Goal: Task Accomplishment & Management: Complete application form

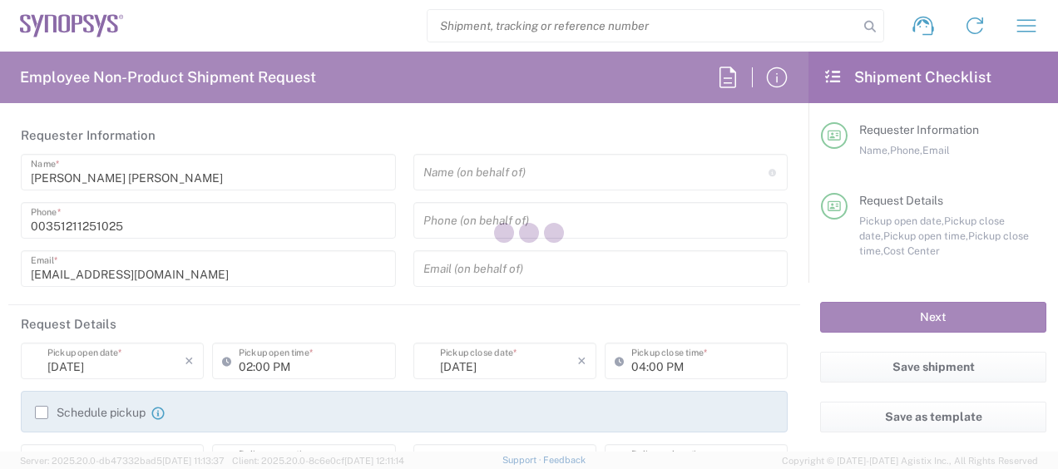
type input "Department"
type input "PT90, Operations 460696"
type input "[GEOGRAPHIC_DATA]"
type input "Delivered at Place"
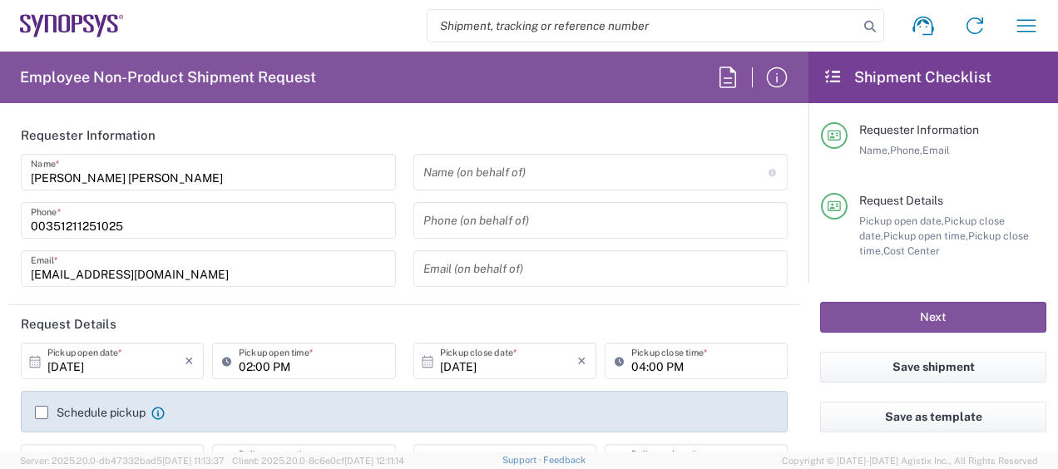
type input "[GEOGRAPHIC_DATA]"
type input "Lisbon PT01"
click at [384, 260] on div "[EMAIL_ADDRESS][DOMAIN_NAME] Email *" at bounding box center [208, 268] width 375 height 37
click at [395, 144] on header "Requester Information" at bounding box center [404, 134] width 792 height 37
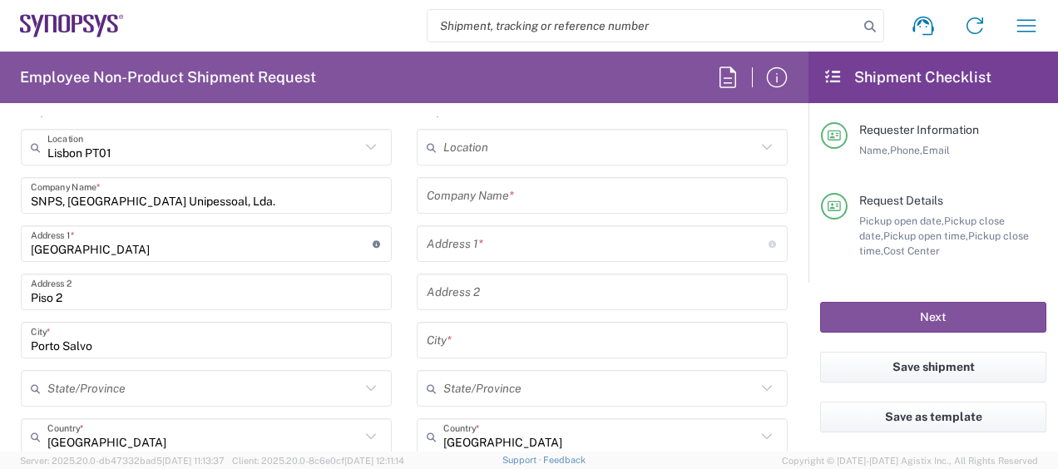
scroll to position [732, 0]
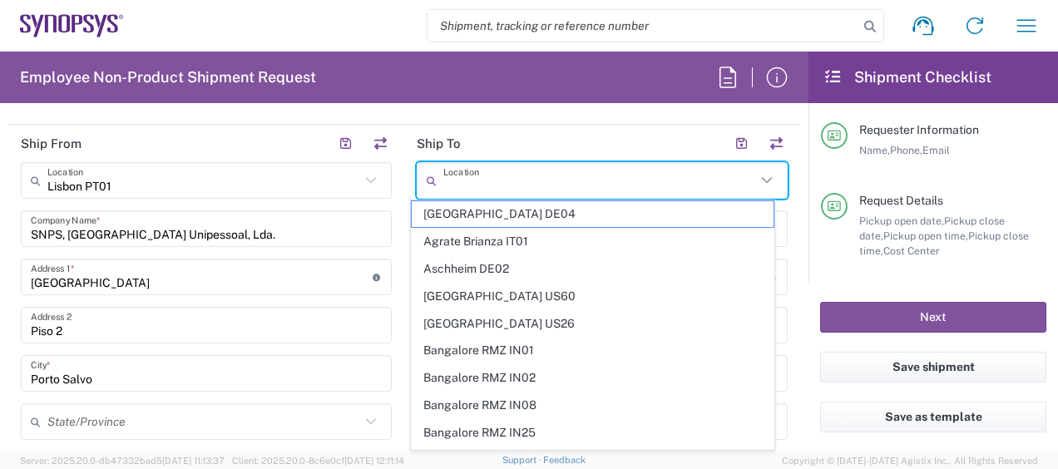
click at [592, 176] on input "text" at bounding box center [600, 180] width 313 height 29
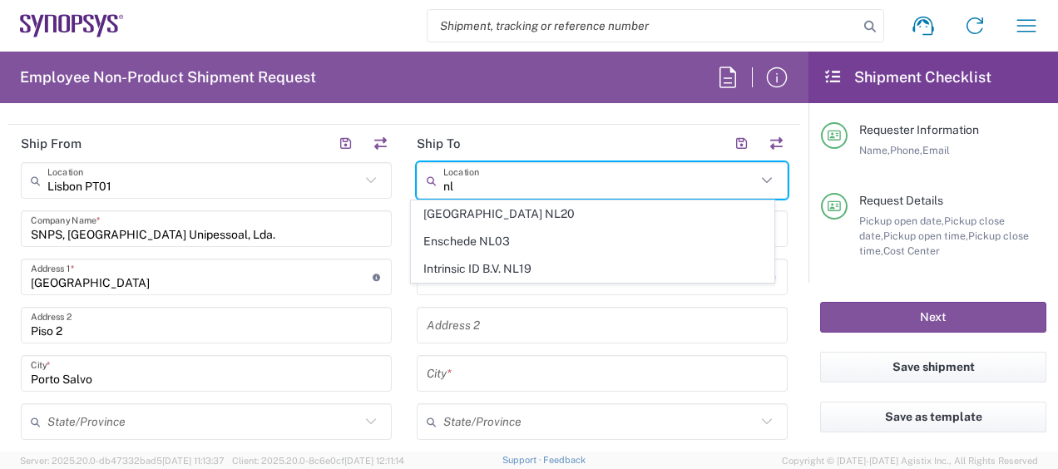
type input "nl"
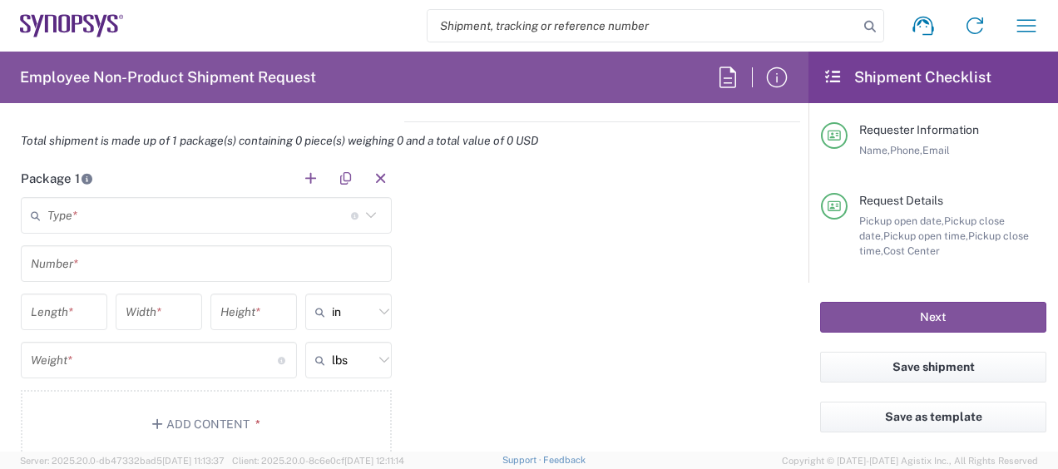
scroll to position [1473, 0]
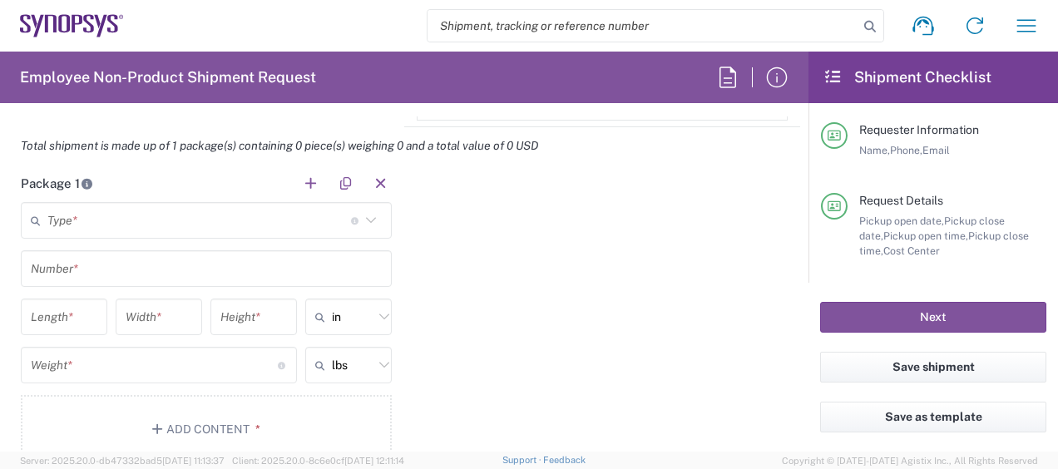
click at [373, 213] on icon at bounding box center [371, 221] width 22 height 22
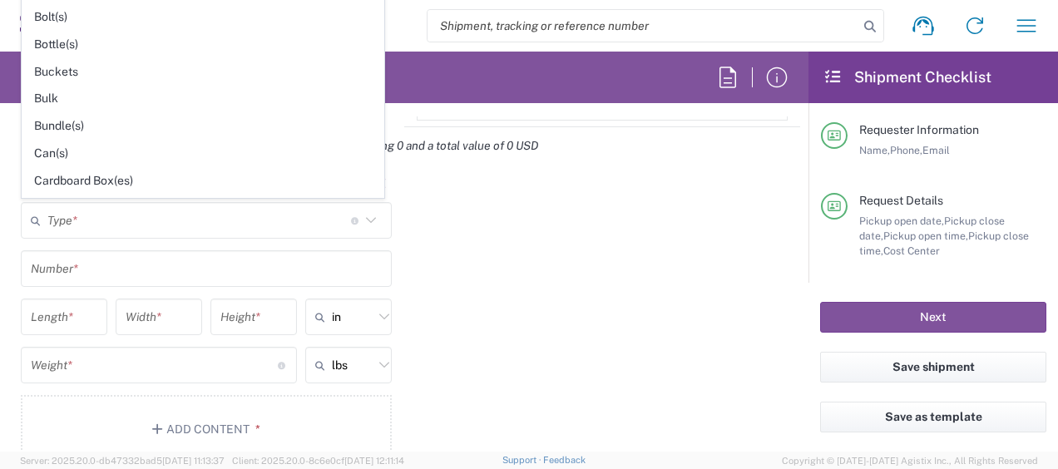
click at [438, 256] on div "Package 1 Type * Material used to package goods Bale(s) Basket(s) Bolt(s) Bottl…" at bounding box center [404, 320] width 792 height 311
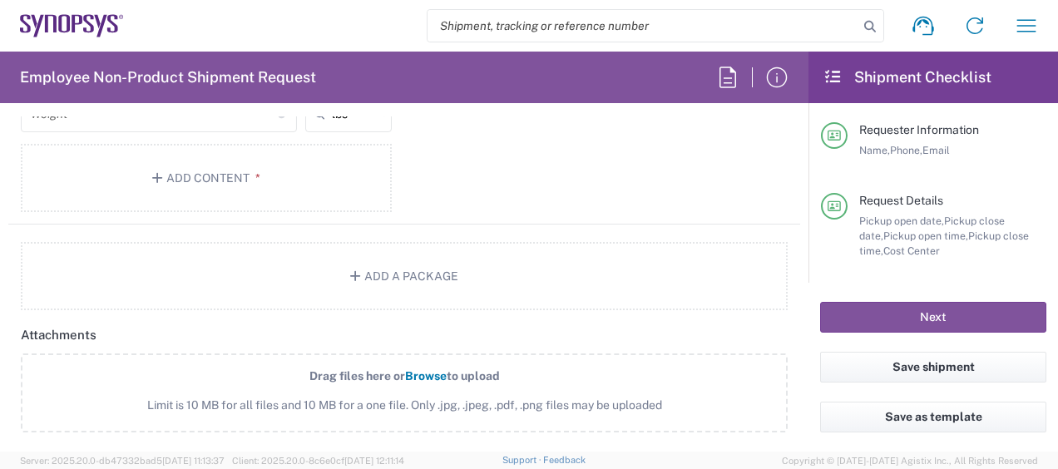
scroll to position [1706, 0]
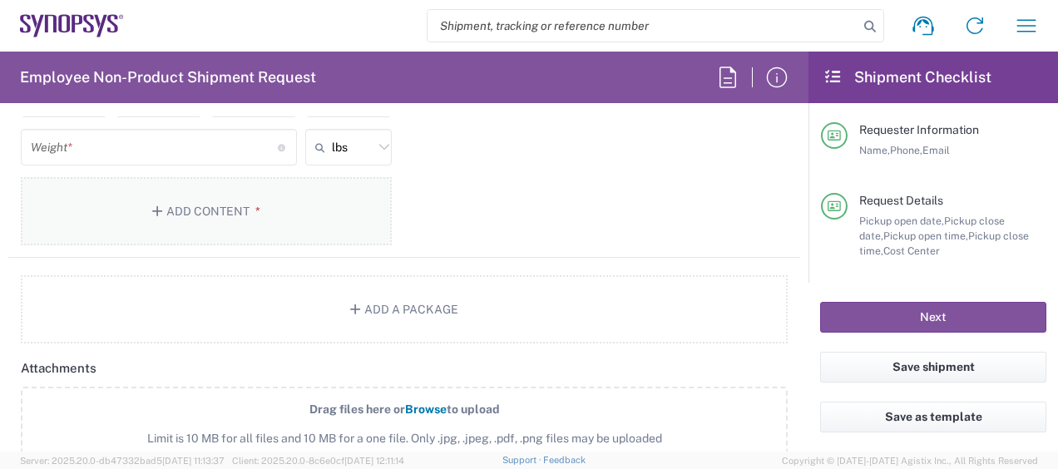
click at [266, 225] on button "Add Content *" at bounding box center [206, 211] width 371 height 68
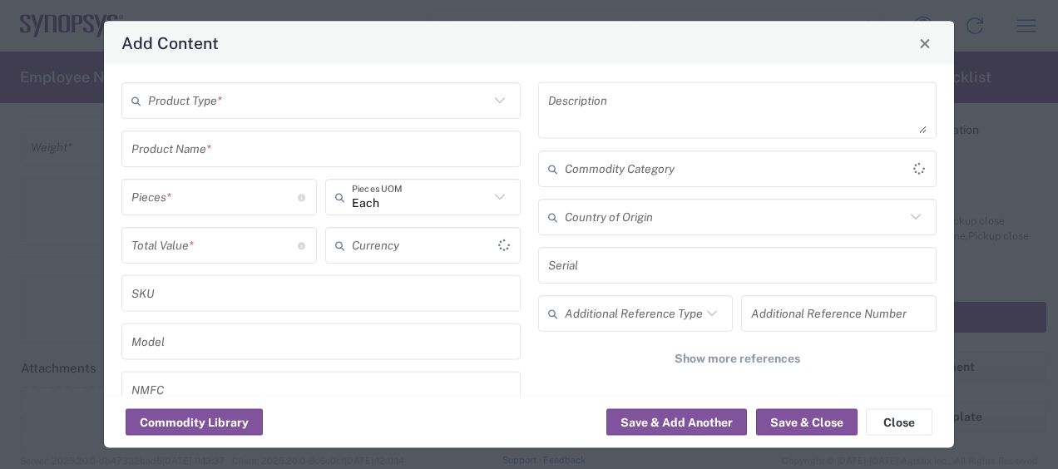
type input "US Dollar"
click at [499, 115] on div "Product Type *" at bounding box center [320, 100] width 399 height 37
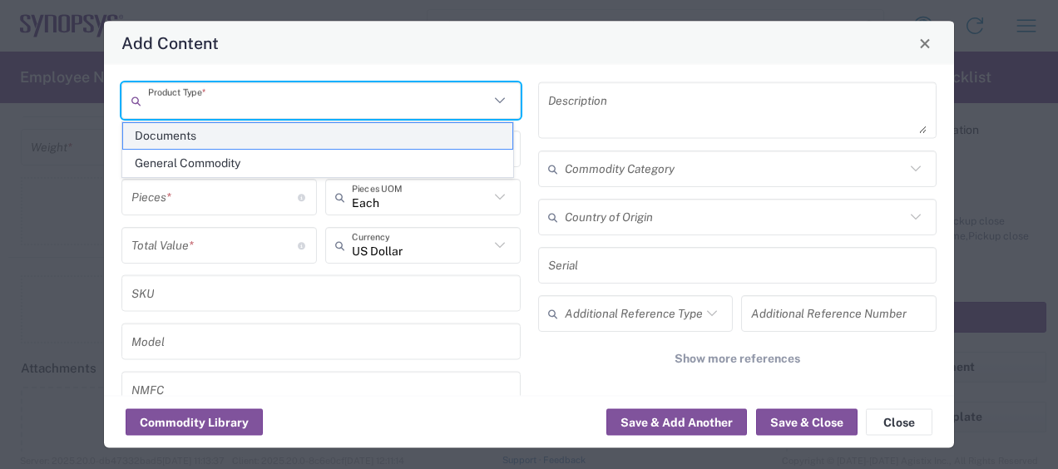
click at [413, 138] on span "Documents" at bounding box center [317, 136] width 389 height 26
type input "Documents"
type input "1"
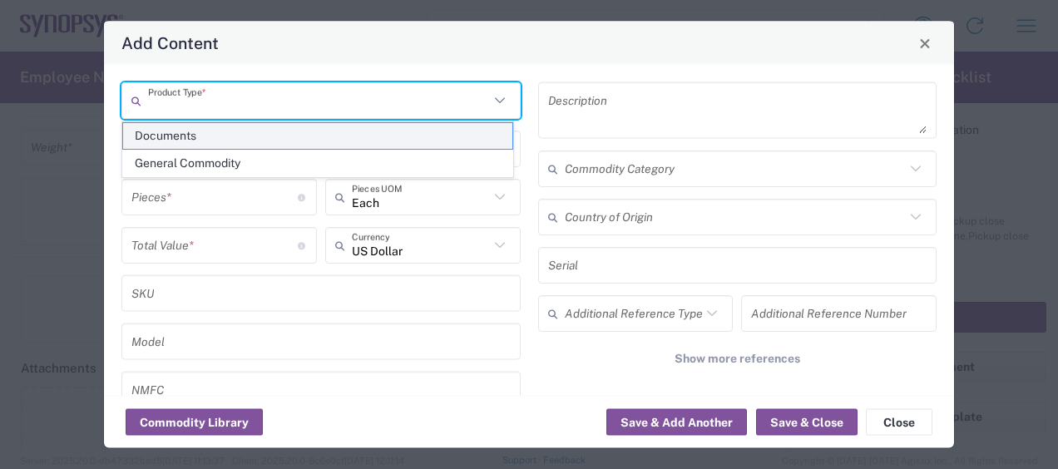
type textarea "Documents"
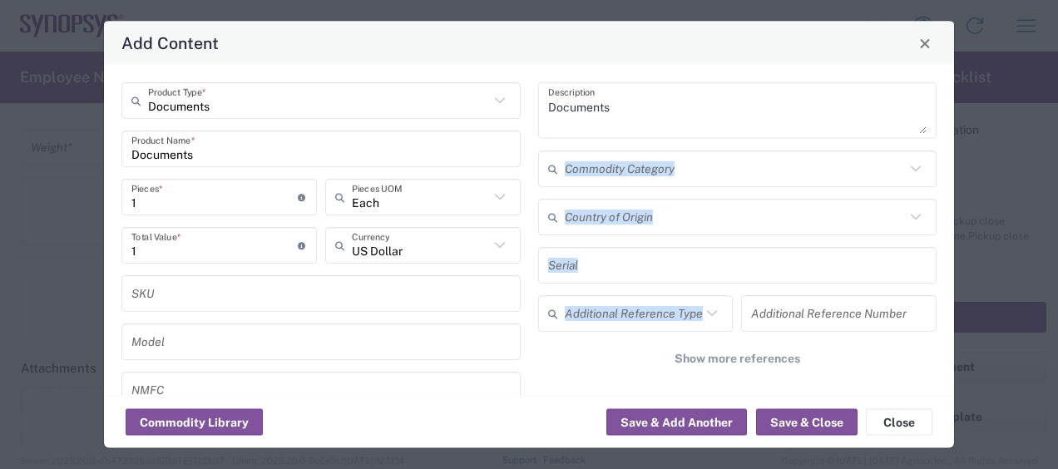
drag, startPoint x: 762, startPoint y: 280, endPoint x: 811, endPoint y: 317, distance: 61.7
click at [811, 317] on div "Documents Description Commodity Category Country of Origin Serial Additional Re…" at bounding box center [737, 298] width 417 height 433
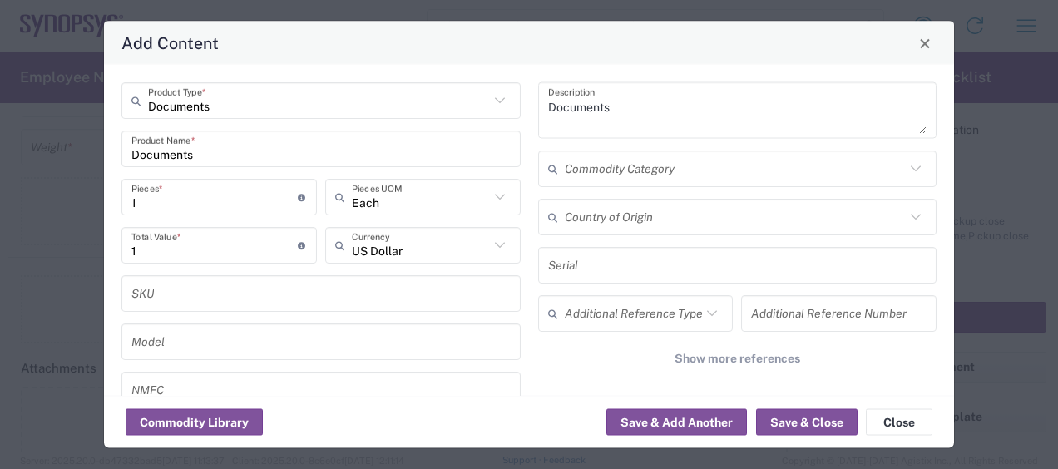
click at [932, 53] on div "Add Content" at bounding box center [529, 43] width 850 height 43
click at [925, 43] on span "Close" at bounding box center [925, 43] width 12 height 12
